Goal: Transaction & Acquisition: Purchase product/service

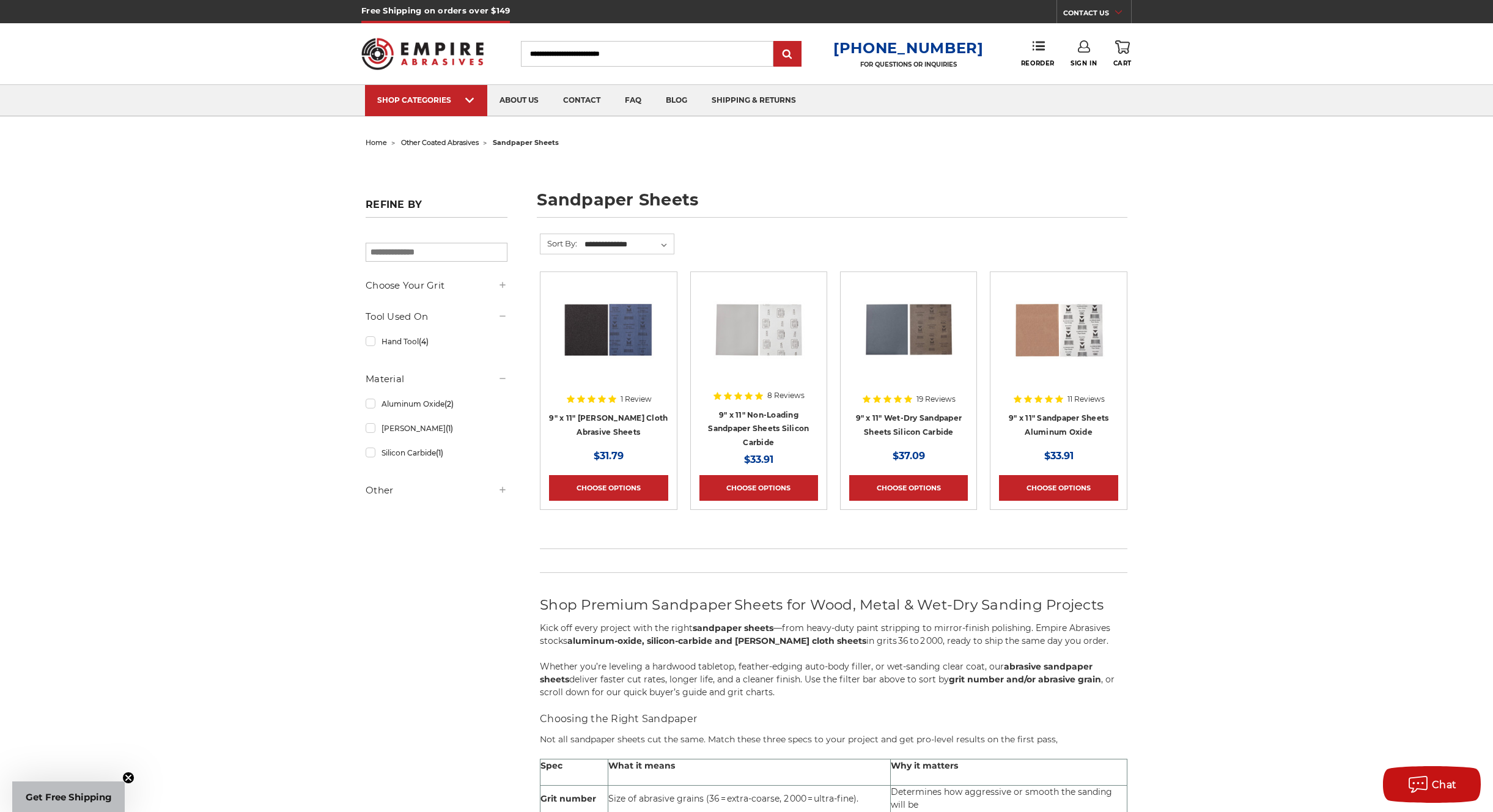
click at [504, 287] on icon at bounding box center [502, 284] width 10 height 10
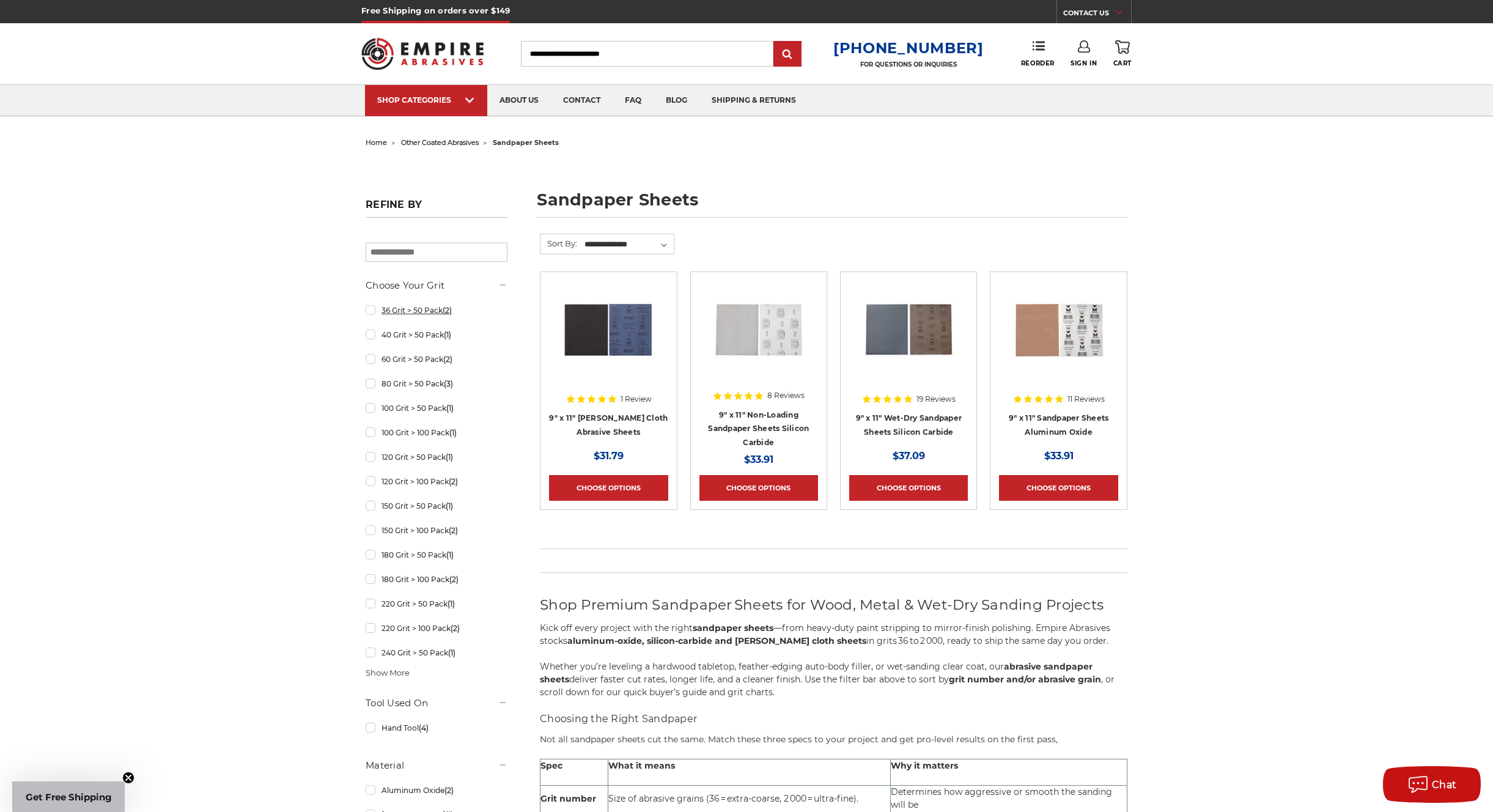
click at [373, 312] on link "36 Grit > 50 Pack (2)" at bounding box center [437, 310] width 142 height 21
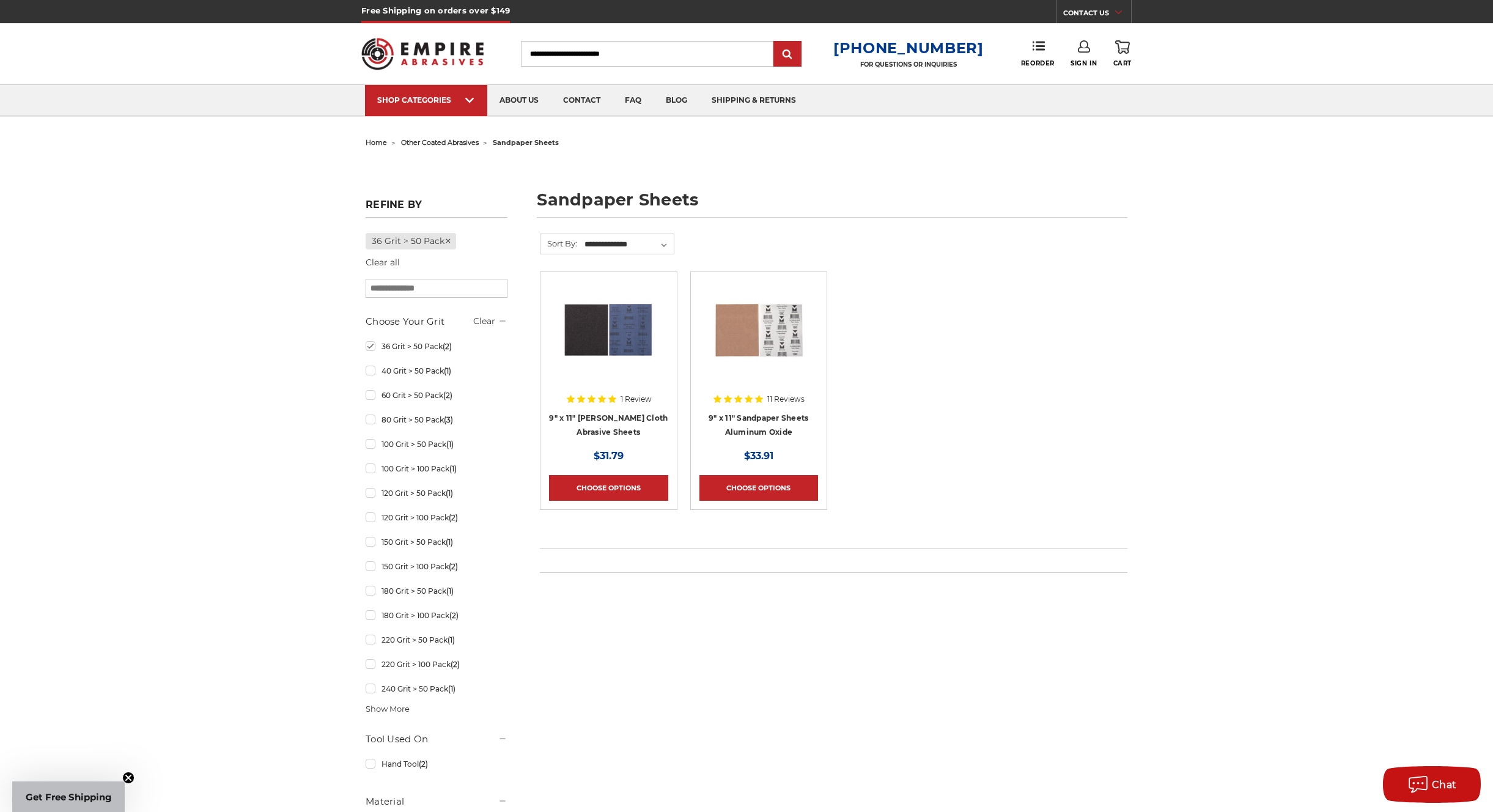
click at [759, 381] on div at bounding box center [758, 340] width 119 height 119
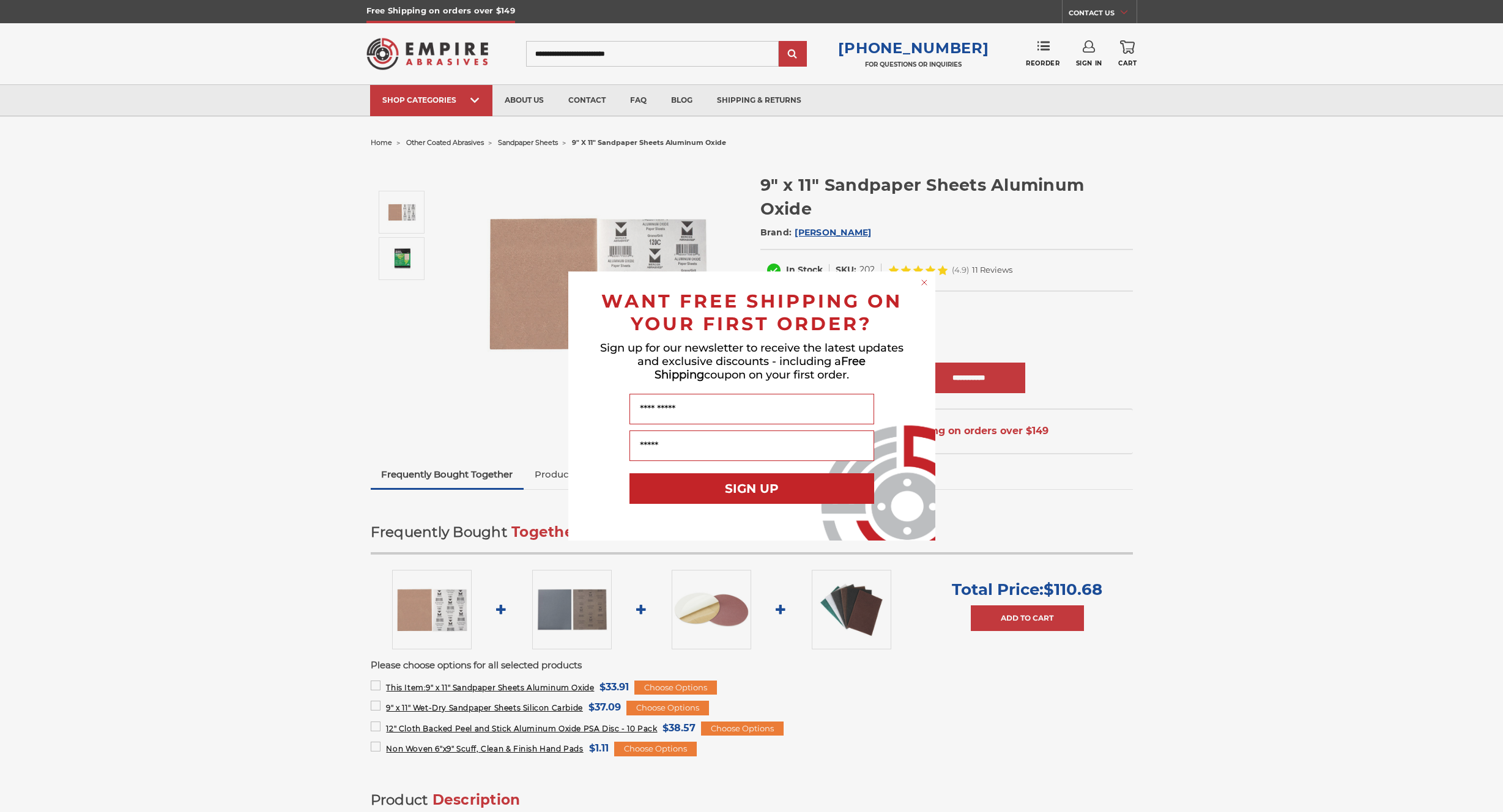
click at [399, 260] on div "Close dialog WANT FREE SHIPPING ON YOUR FIRST ORDER? Sign up for our newsletter…" at bounding box center [751, 406] width 1503 height 812
click at [922, 280] on icon "Close dialog" at bounding box center [924, 282] width 5 height 5
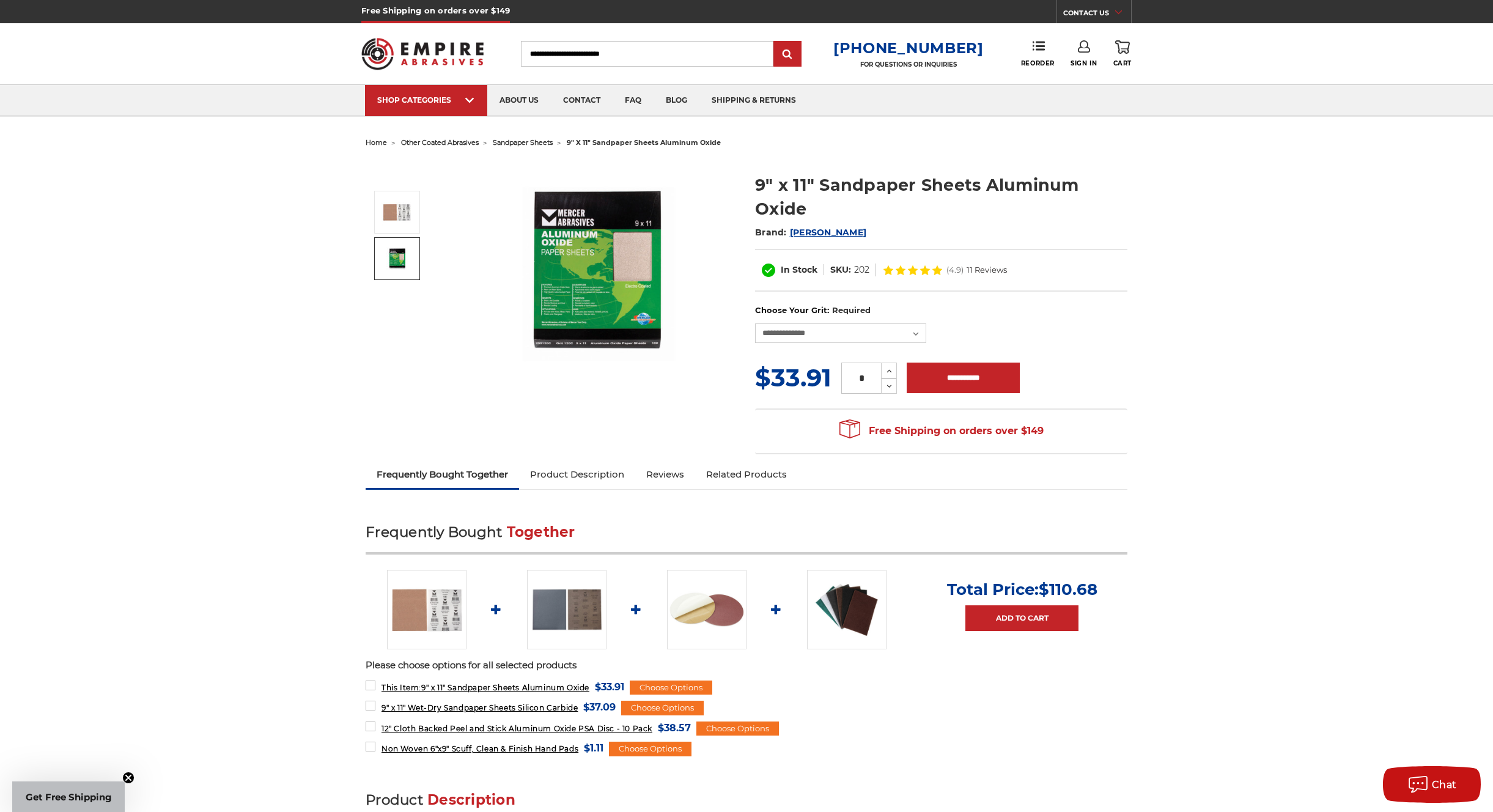
click at [388, 265] on img at bounding box center [396, 259] width 30 height 23
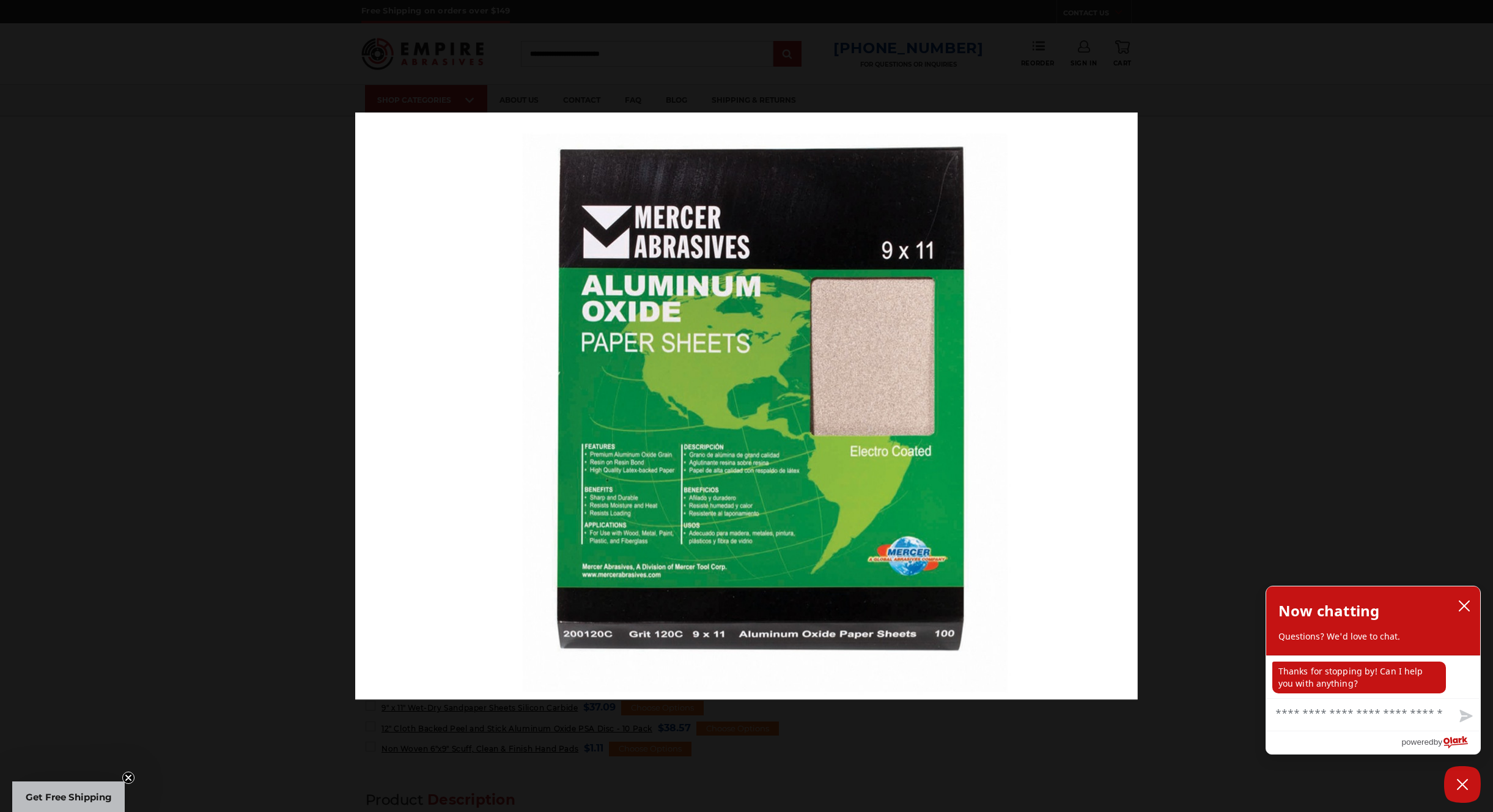
scroll to position [1, 0]
